Goal: Information Seeking & Learning: Find specific fact

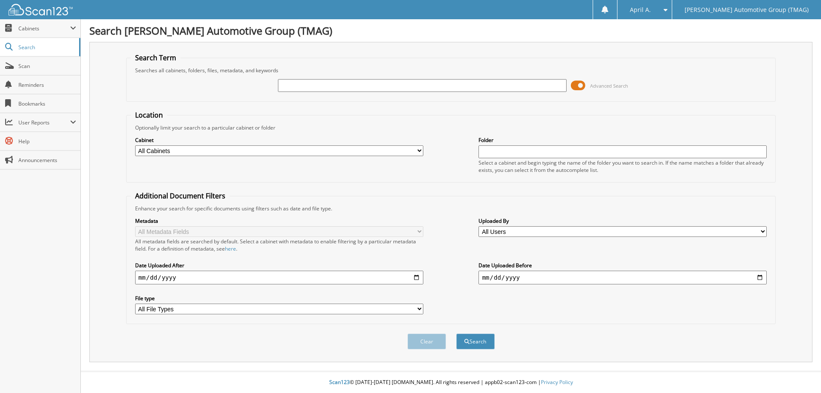
click at [359, 85] on input "text" at bounding box center [422, 85] width 288 height 13
type input "721653"
click at [472, 343] on button "Search" at bounding box center [475, 342] width 38 height 16
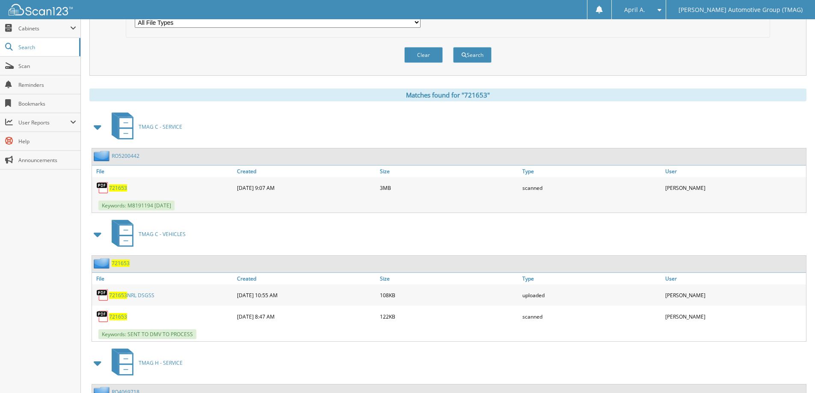
scroll to position [299, 0]
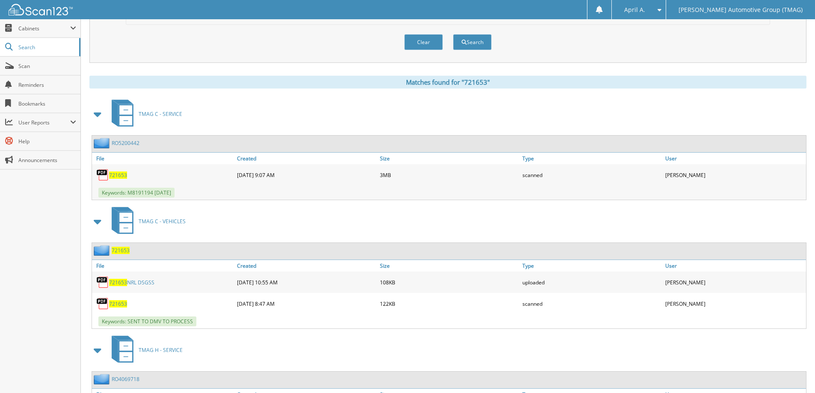
click at [119, 253] on span "721653" at bounding box center [121, 250] width 18 height 7
click at [119, 252] on span "721653" at bounding box center [121, 250] width 18 height 7
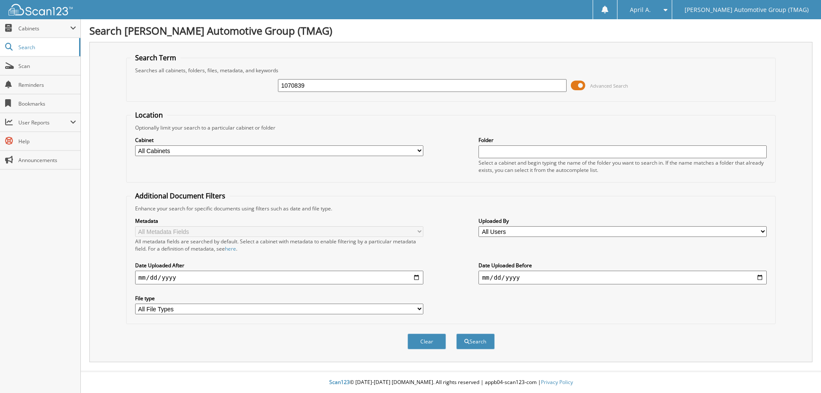
type input "1070839"
click at [456, 334] on button "Search" at bounding box center [475, 342] width 38 height 16
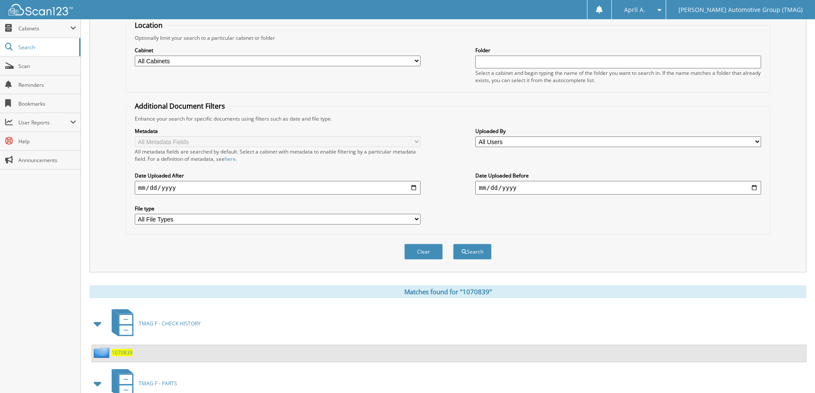
scroll to position [167, 0]
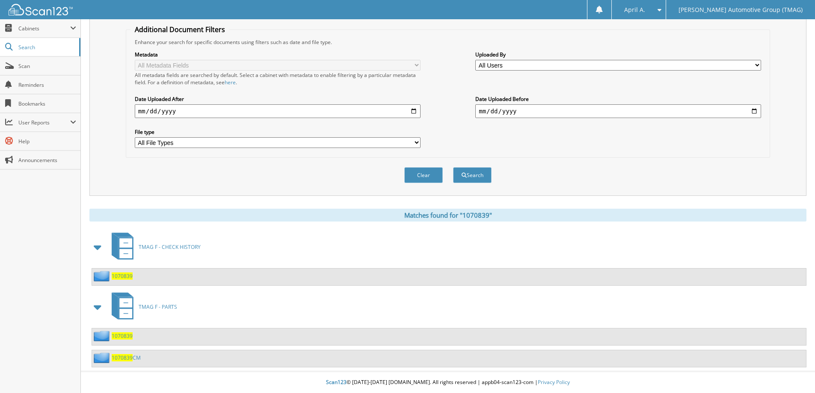
click at [124, 274] on span "1070839" at bounding box center [122, 275] width 21 height 7
click at [124, 273] on span "1070839" at bounding box center [122, 275] width 21 height 7
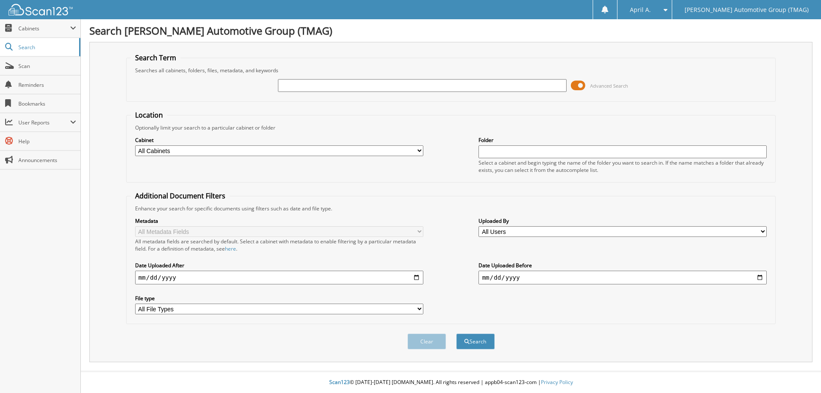
click at [289, 83] on input "text" at bounding box center [422, 85] width 288 height 13
type input "4"
type input "403987"
click at [456, 334] on button "Search" at bounding box center [475, 342] width 38 height 16
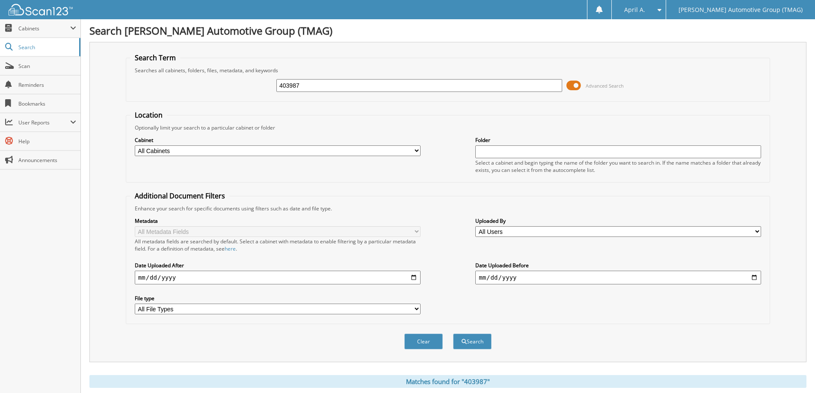
click at [290, 84] on input "403987" at bounding box center [419, 85] width 286 height 13
click at [294, 84] on input "403987" at bounding box center [419, 85] width 286 height 13
type input "4039887"
click at [453, 334] on button "Search" at bounding box center [472, 342] width 38 height 16
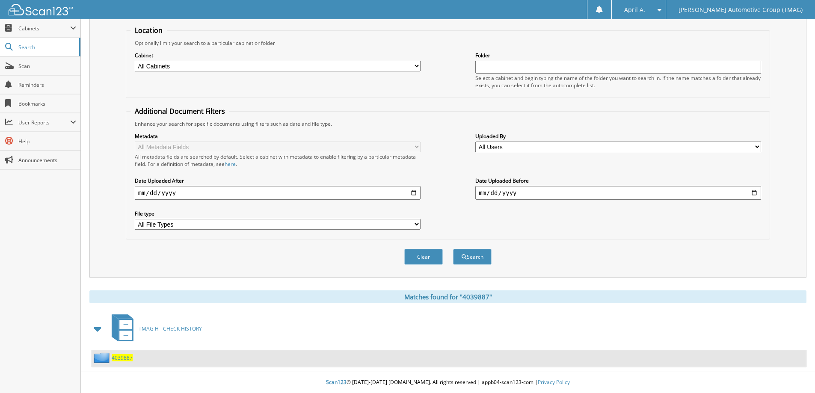
click at [127, 358] on span "4039887" at bounding box center [122, 357] width 21 height 7
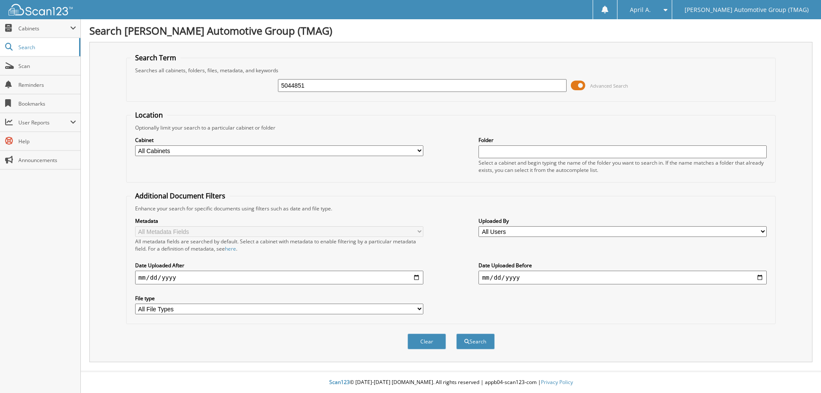
type input "5044851"
click at [456, 334] on button "Search" at bounding box center [475, 342] width 38 height 16
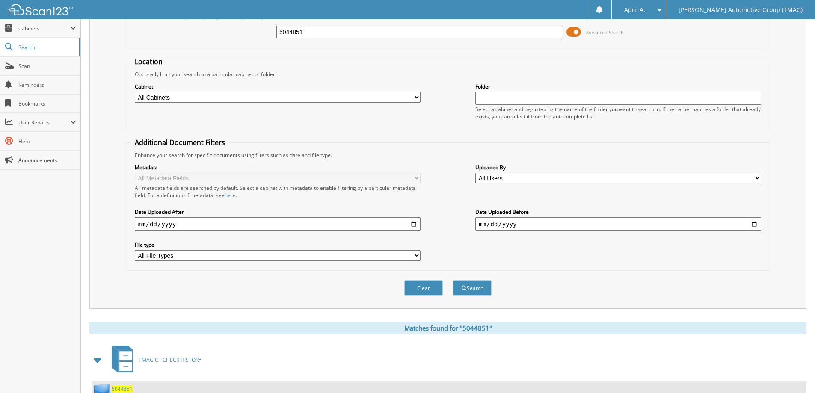
scroll to position [85, 0]
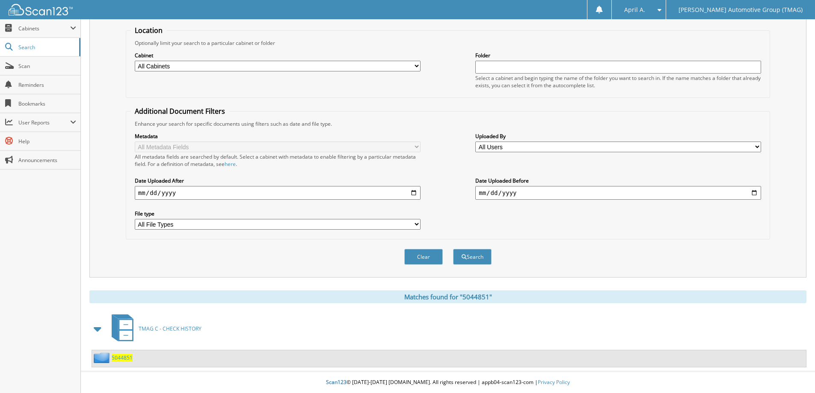
click at [123, 355] on span "5044851" at bounding box center [122, 357] width 21 height 7
